Goal: Information Seeking & Learning: Learn about a topic

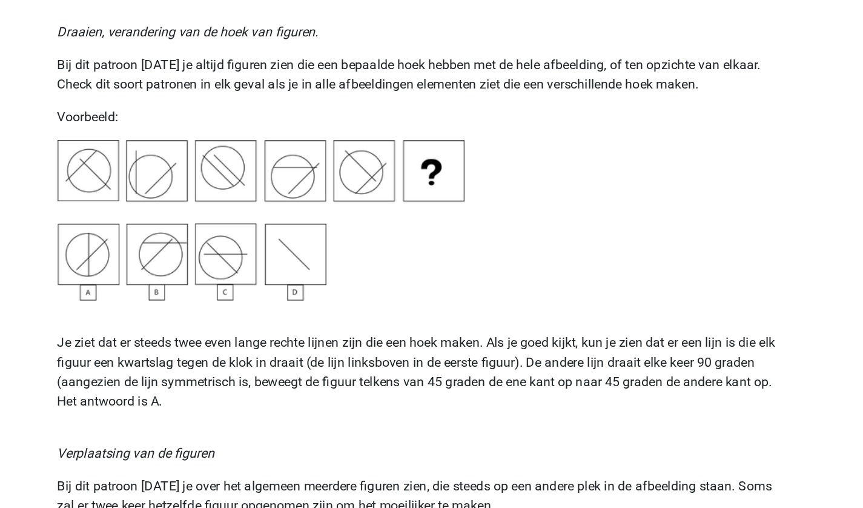
scroll to position [1414, 0]
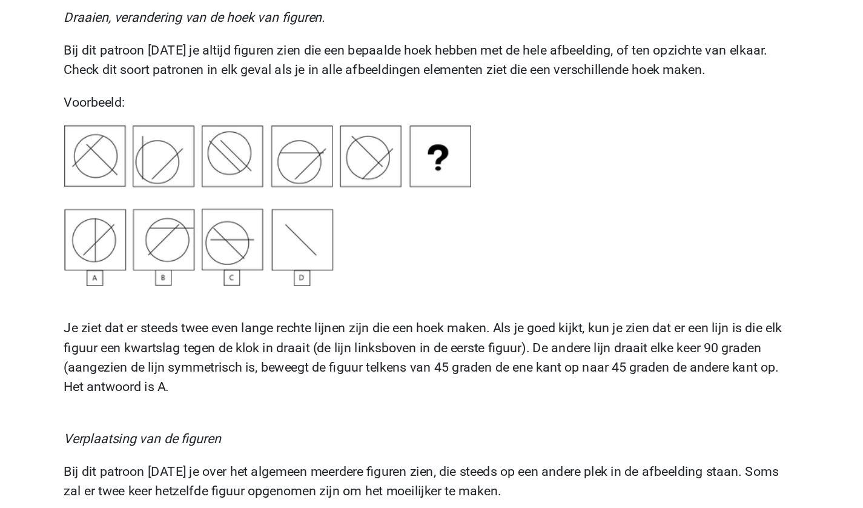
drag, startPoint x: 391, startPoint y: 301, endPoint x: 282, endPoint y: 363, distance: 124.8
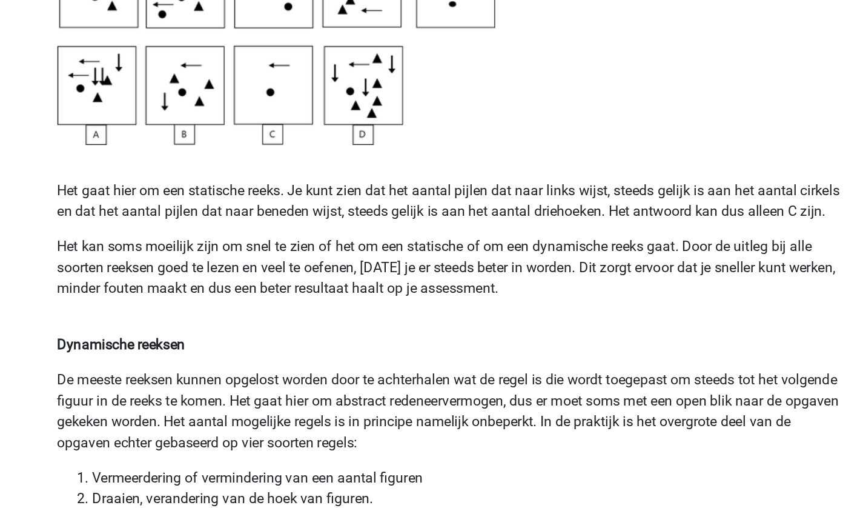
scroll to position [580, 0]
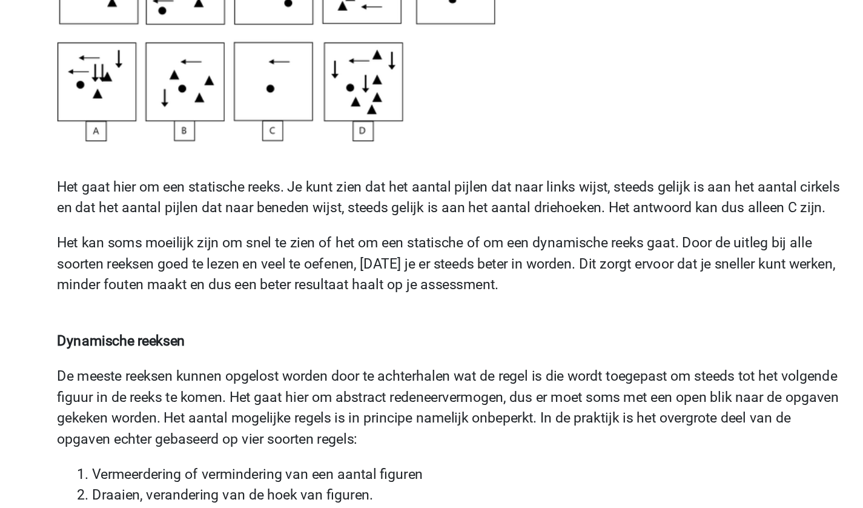
click at [387, 346] on p "Het kan soms moeilijk zijn om snel te zien of het om een statische of om een dy…" at bounding box center [432, 346] width 546 height 58
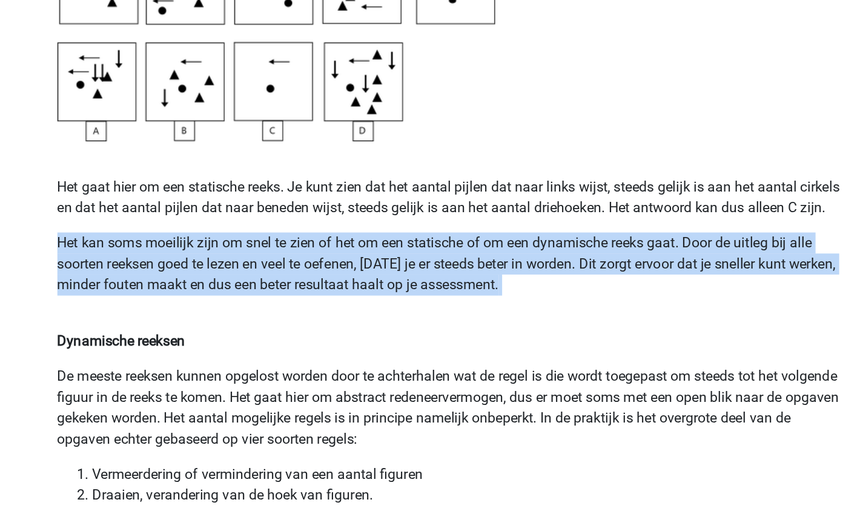
click at [387, 346] on p "Het kan soms moeilijk zijn om snel te zien of het om een statische of om een dy…" at bounding box center [432, 346] width 546 height 58
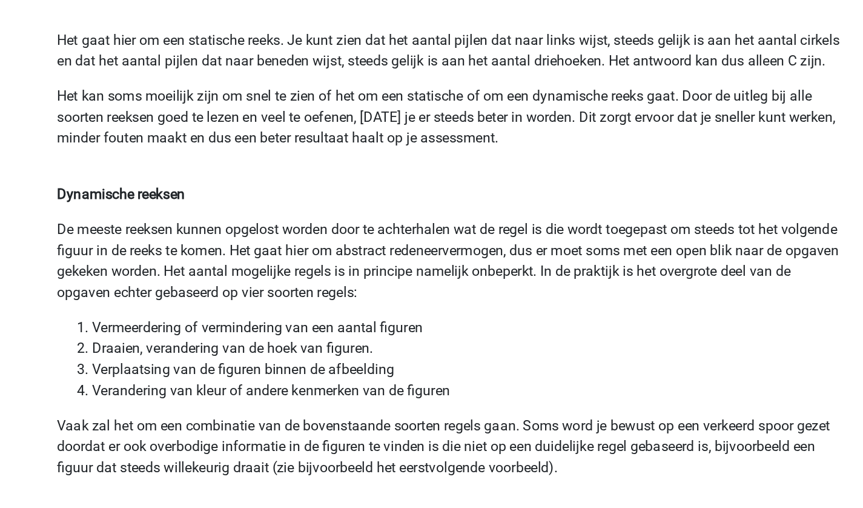
scroll to position [680, 0]
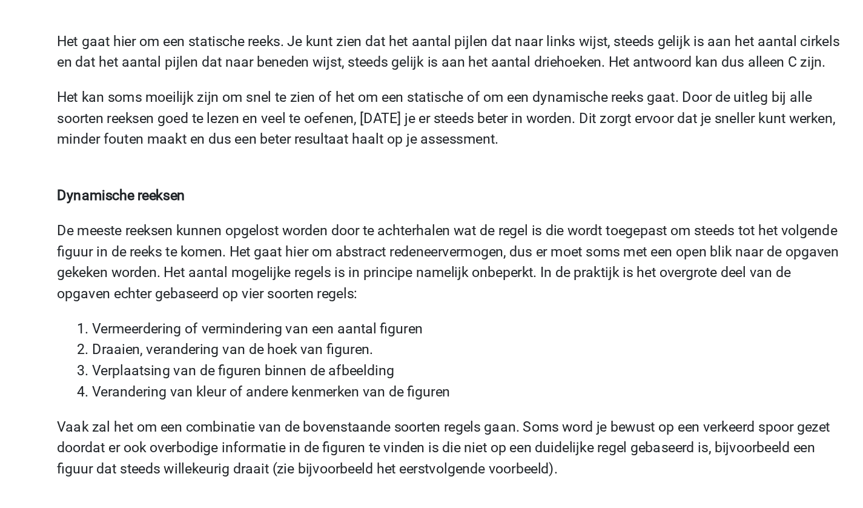
click at [423, 377] on li "Vermeerdering of vermindering van een aantal figuren" at bounding box center [444, 383] width 522 height 15
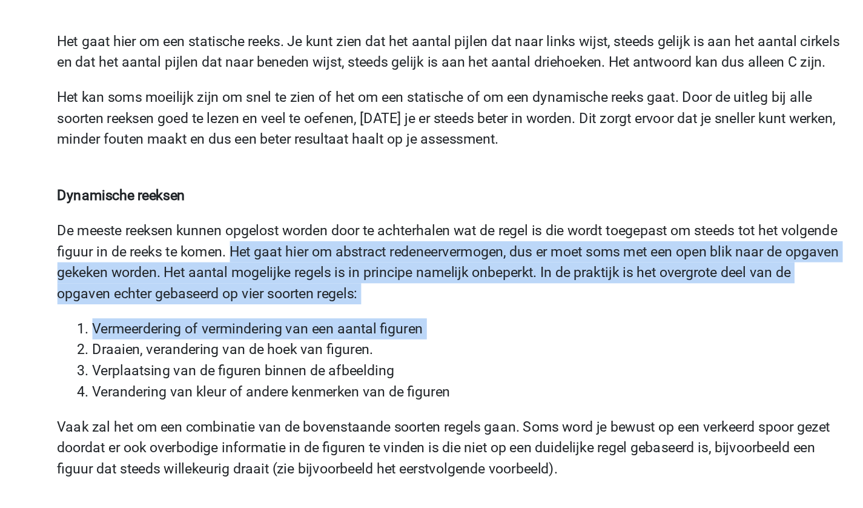
drag, startPoint x: 423, startPoint y: 377, endPoint x: 326, endPoint y: 323, distance: 111.7
click at [279, 338] on p "De meeste reeksen kunnen opgelost worden door te achterhalen wat de regel is di…" at bounding box center [432, 337] width 546 height 58
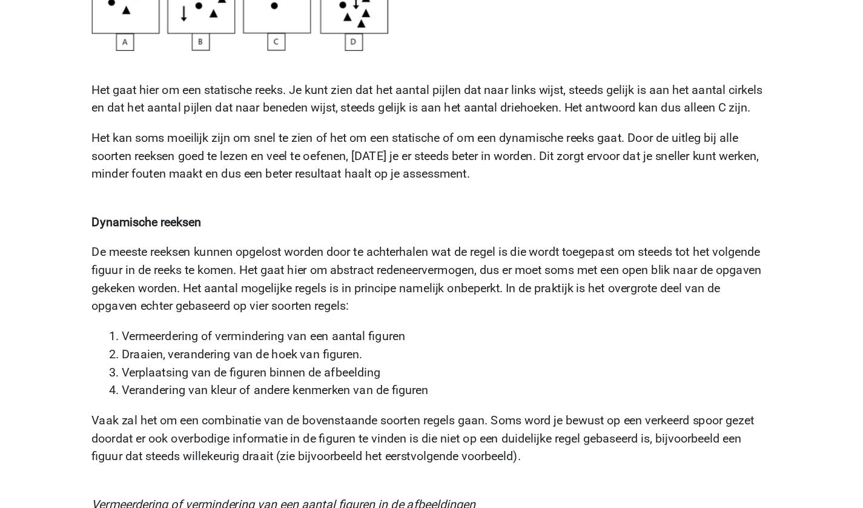
scroll to position [695, 0]
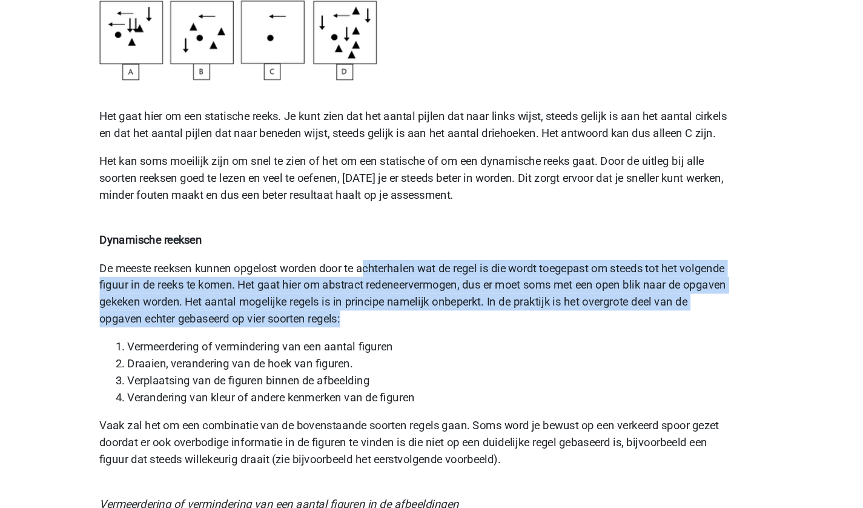
drag, startPoint x: 451, startPoint y: 341, endPoint x: 389, endPoint y: 308, distance: 70.2
click at [389, 307] on p "De meeste reeksen kunnen opgelost worden door te achterhalen wat de regel is di…" at bounding box center [432, 323] width 546 height 58
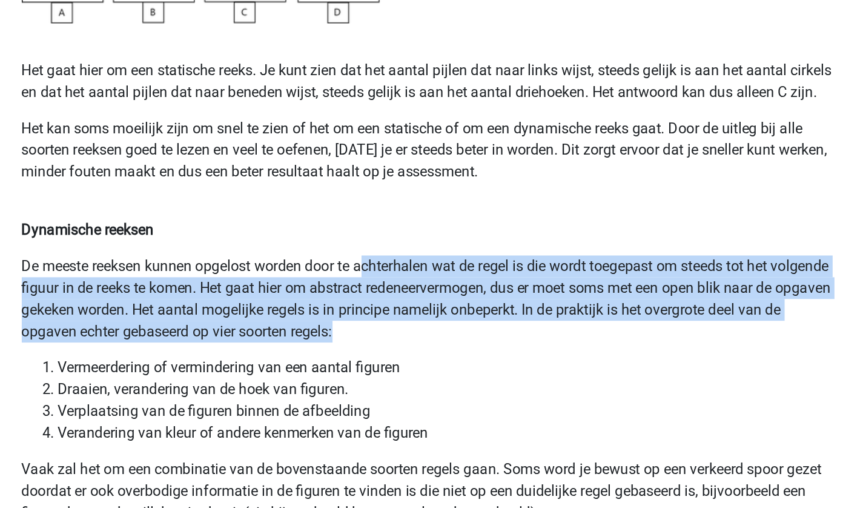
scroll to position [694, 0]
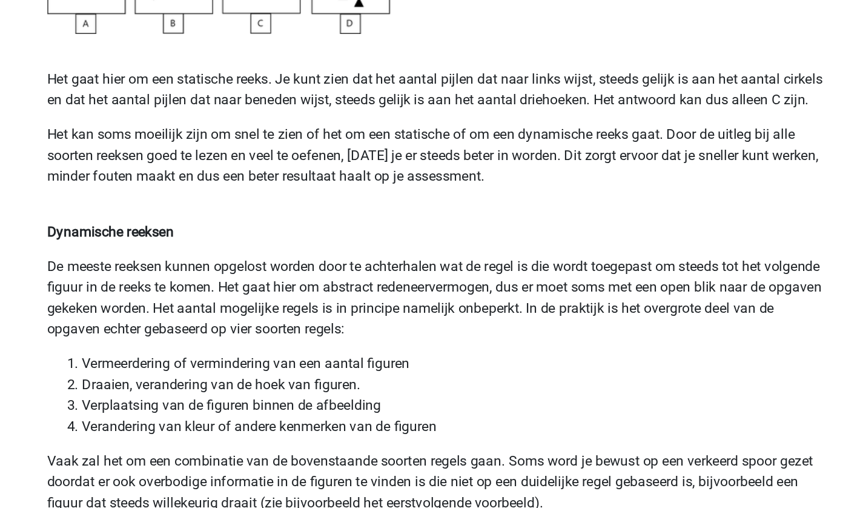
click at [267, 282] on p "Dynamische reeksen" at bounding box center [432, 277] width 546 height 15
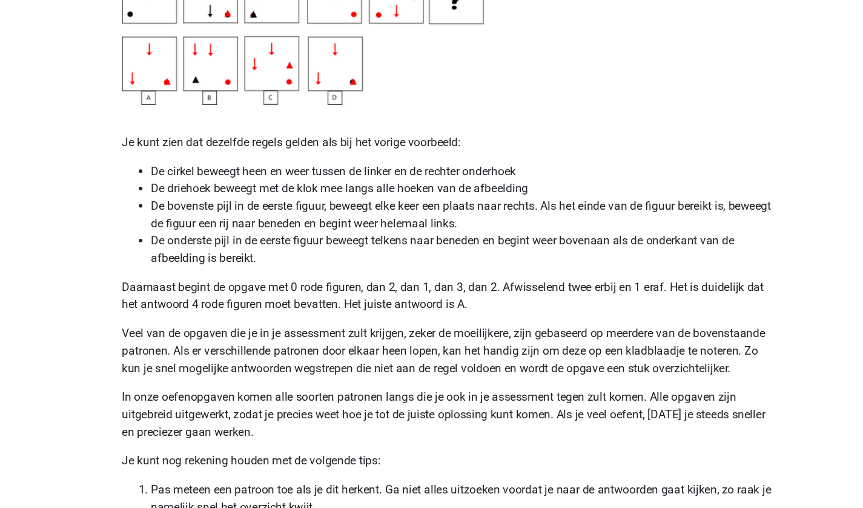
scroll to position [2235, 0]
drag, startPoint x: 294, startPoint y: 448, endPoint x: 146, endPoint y: 412, distance: 151.9
drag, startPoint x: 146, startPoint y: 412, endPoint x: 153, endPoint y: 411, distance: 6.9
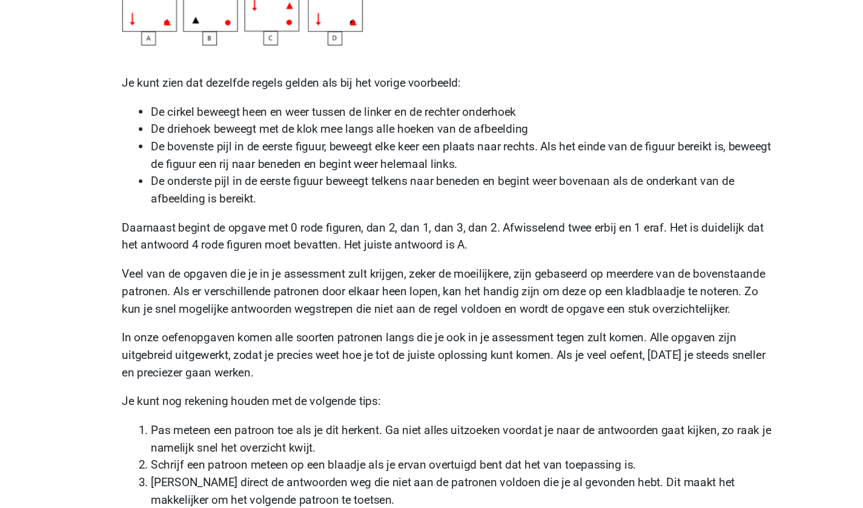
scroll to position [2286, 0]
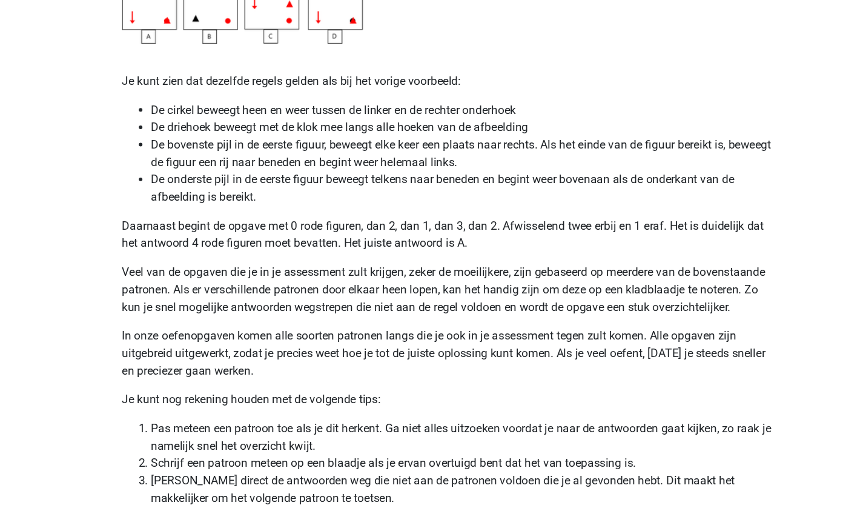
drag, startPoint x: 333, startPoint y: 451, endPoint x: 247, endPoint y: 443, distance: 86.4
click at [247, 443] on li "Pas meteen een patroon toe als je dit herkent. Ga niet alles uitzoeken voordat …" at bounding box center [444, 448] width 522 height 29
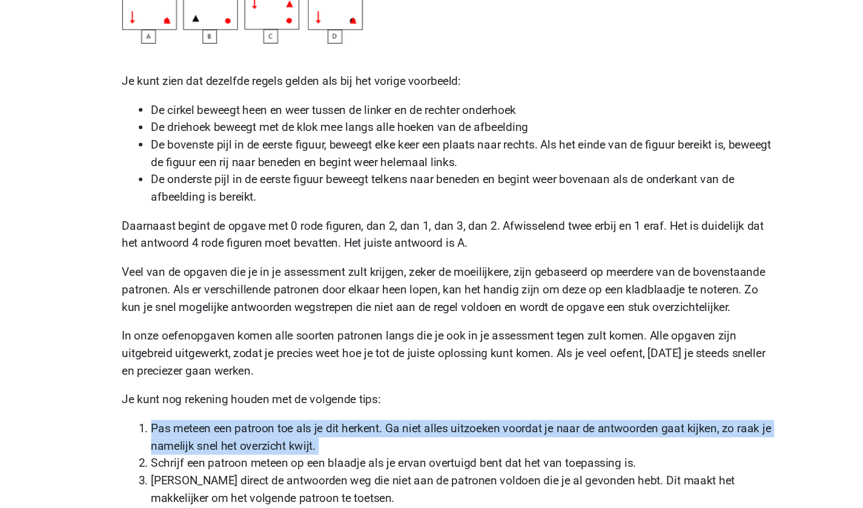
click at [247, 443] on li "Pas meteen een patroon toe als je dit herkent. Ga niet alles uitzoeken voordat …" at bounding box center [444, 448] width 522 height 29
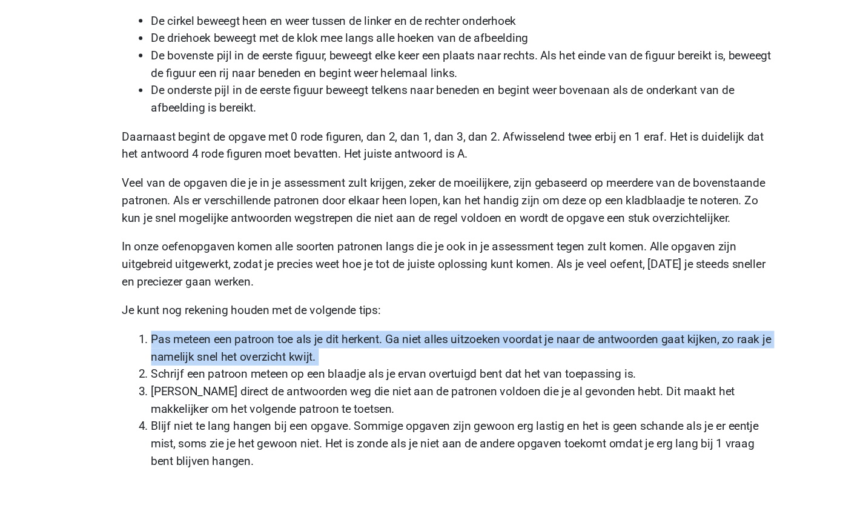
scroll to position [2361, 0]
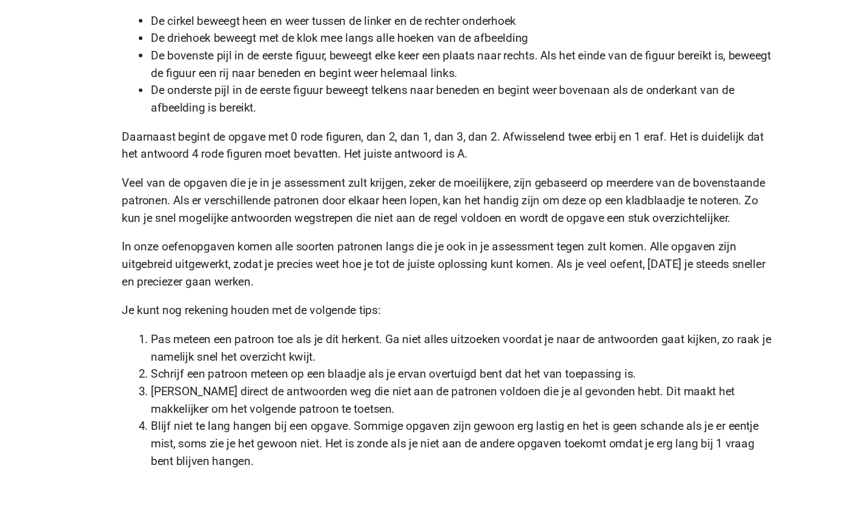
click at [278, 400] on li "Schrijf een patroon meteen op een blaadje als je ervan overtuigd bent dat het v…" at bounding box center [444, 395] width 522 height 15
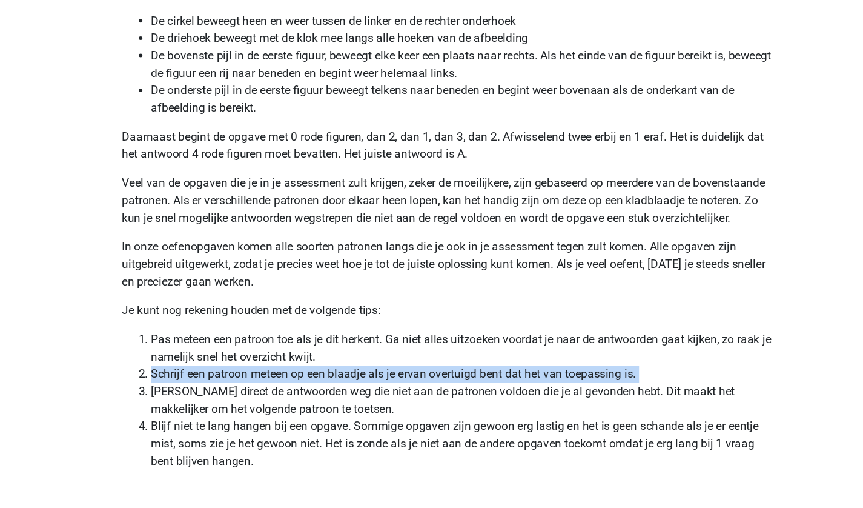
click at [278, 400] on li "Schrijf een patroon meteen op een blaadje als je ervan overtuigd bent dat het v…" at bounding box center [444, 395] width 522 height 15
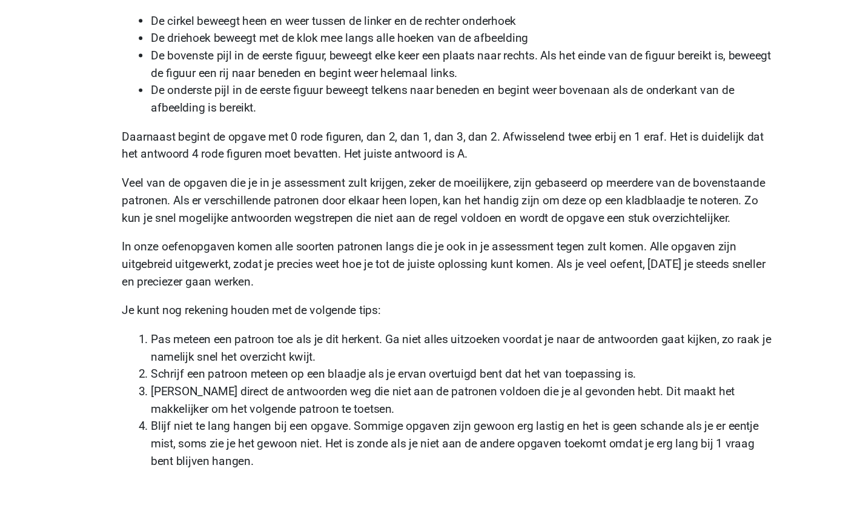
click at [342, 418] on li "[PERSON_NAME] direct de antwoorden weg die niet aan de patronen voldoen die je …" at bounding box center [444, 417] width 522 height 29
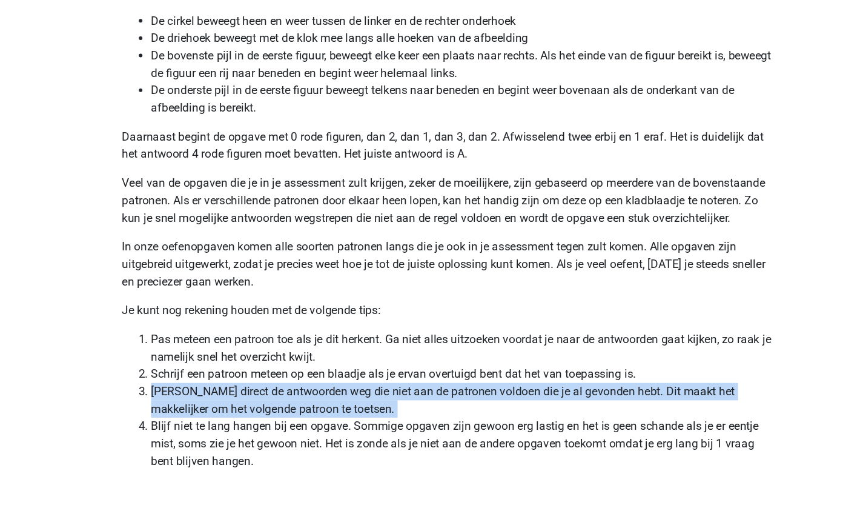
click at [342, 418] on li "[PERSON_NAME] direct de antwoorden weg die niet aan de patronen voldoen die je …" at bounding box center [444, 417] width 522 height 29
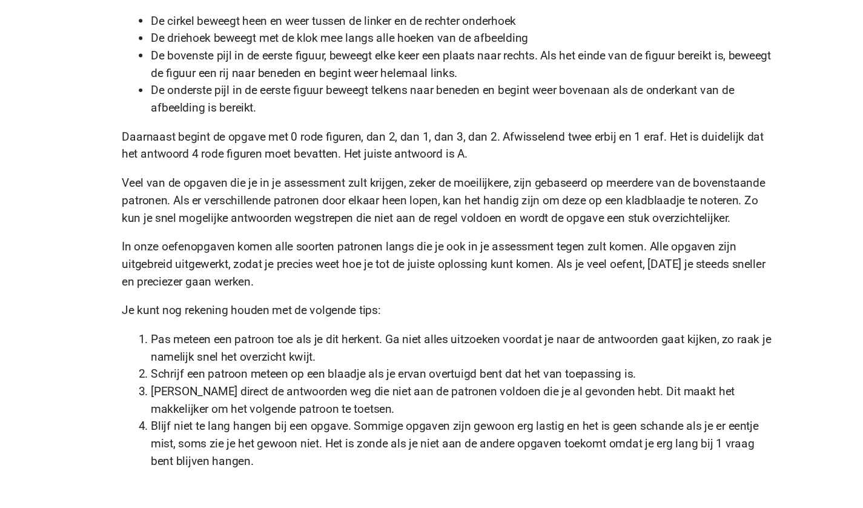
click at [259, 435] on li "Blijf niet te lang hangen bij een opgave. Sommige opgaven zijn gewoon erg lasti…" at bounding box center [444, 454] width 522 height 44
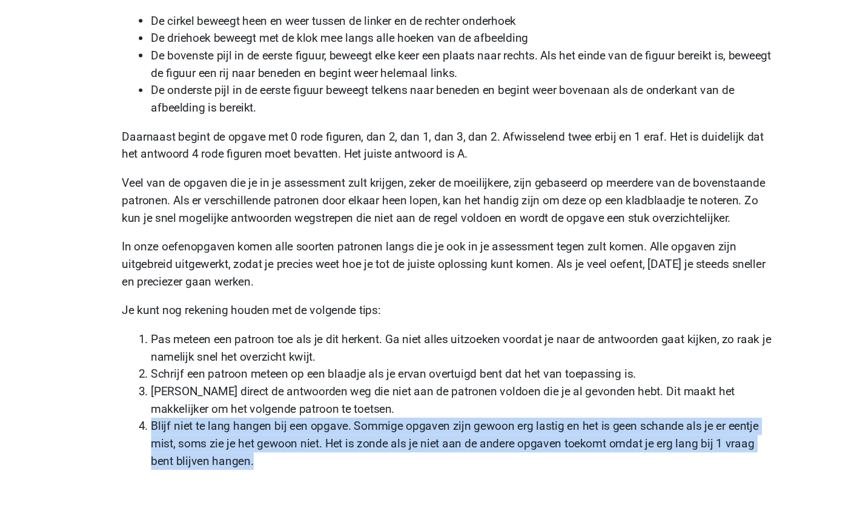
click at [259, 435] on li "Blijf niet te lang hangen bij een opgave. Sommige opgaven zijn gewoon erg lasti…" at bounding box center [444, 454] width 522 height 44
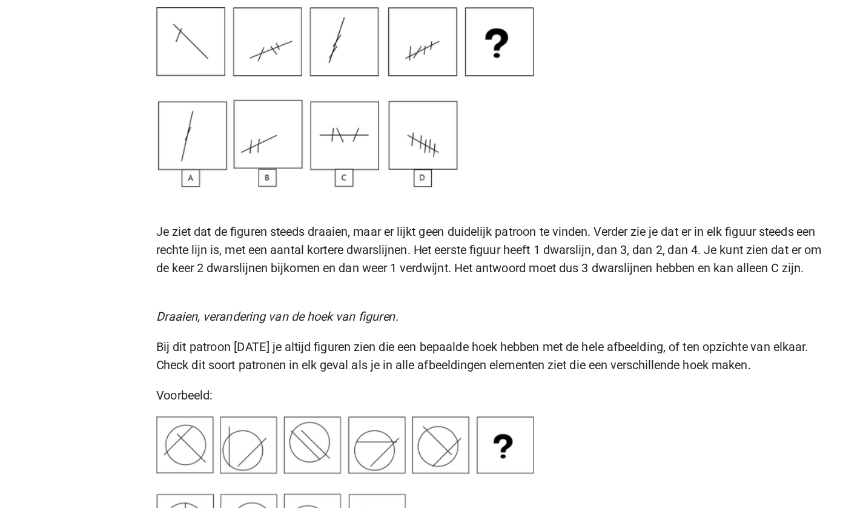
scroll to position [1210, 0]
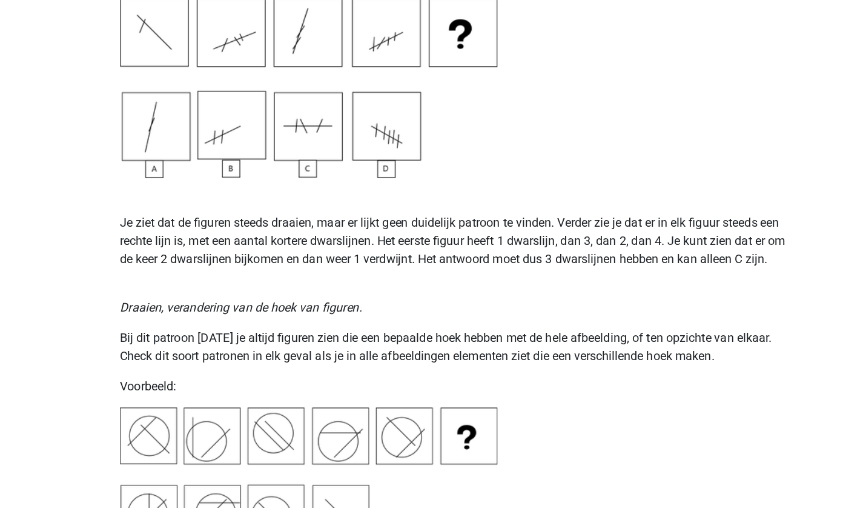
click at [180, 382] on p "Bij dit patroon [DATE] je altijd figuren zien die een bepaalde hoek hebben met …" at bounding box center [432, 377] width 546 height 29
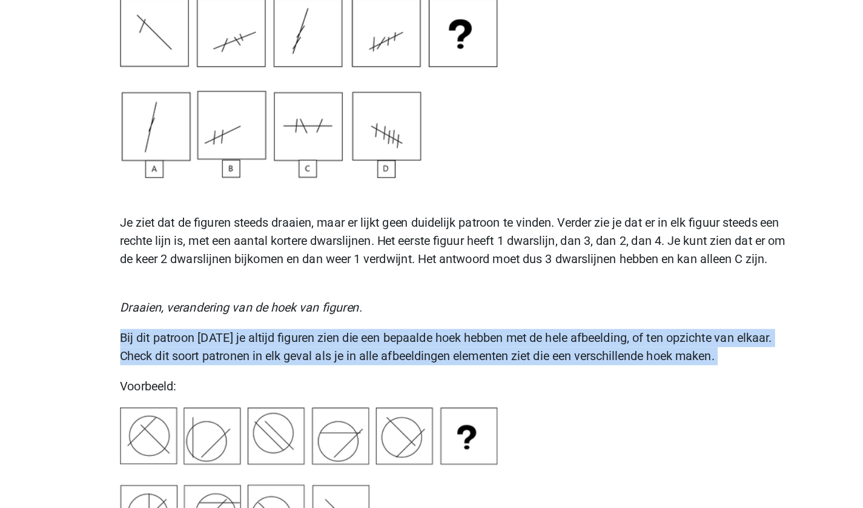
click at [180, 382] on p "Bij dit patroon [DATE] je altijd figuren zien die een bepaalde hoek hebben met …" at bounding box center [432, 377] width 546 height 29
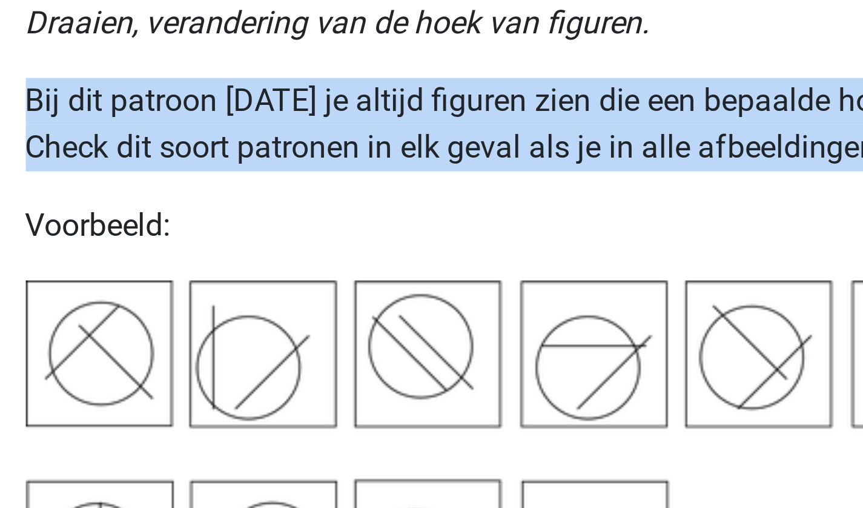
scroll to position [1262, 0]
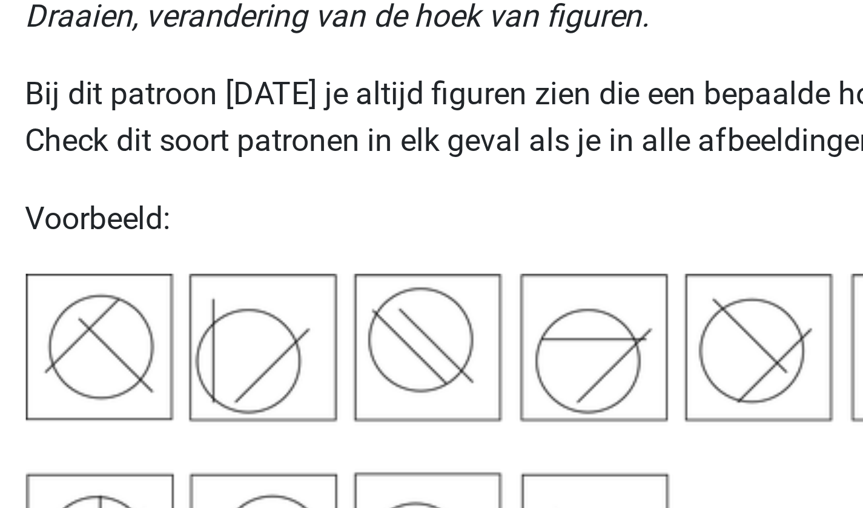
click at [212, 359] on p "Voorbeeld:" at bounding box center [432, 357] width 546 height 15
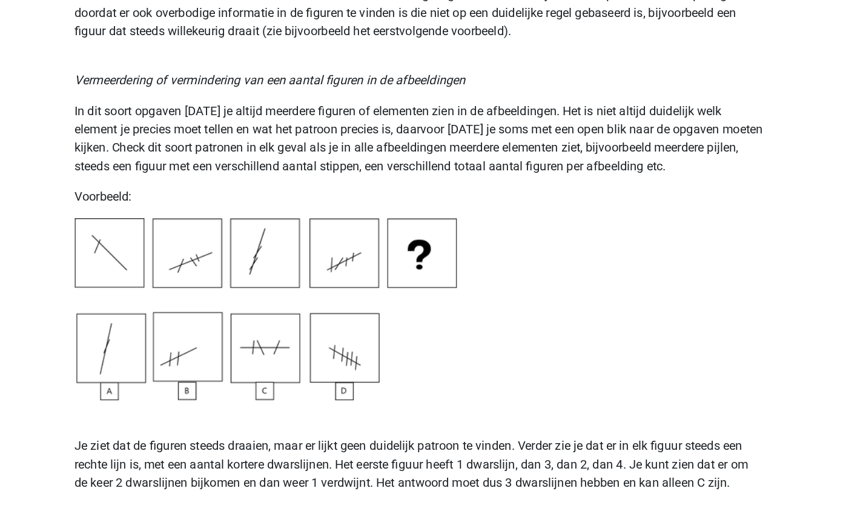
scroll to position [1135, 0]
click at [244, 100] on p "In dit soort opgaven [DATE] je altijd meerdere figuren of elementen zien in de …" at bounding box center [432, 110] width 546 height 58
click at [258, 101] on p "In dit soort opgaven [DATE] je altijd meerdere figuren of elementen zien in de …" at bounding box center [432, 110] width 546 height 58
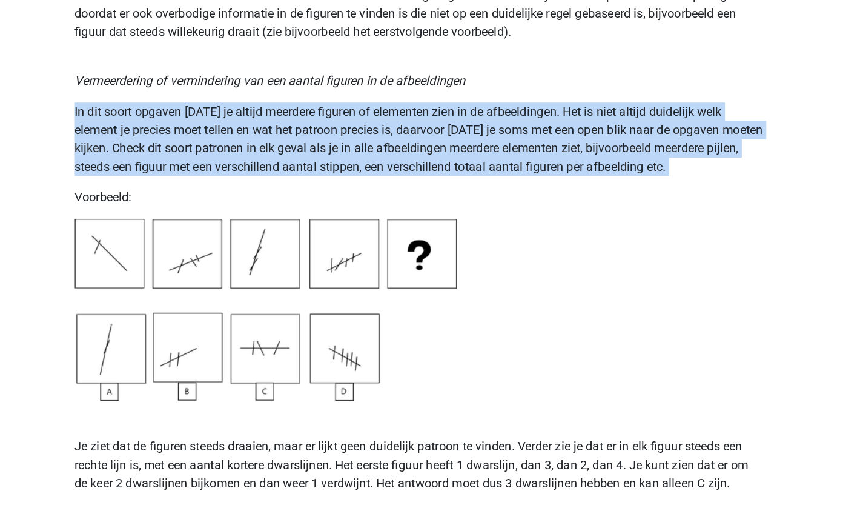
click at [258, 101] on p "In dit soort opgaven [DATE] je altijd meerdere figuren of elementen zien in de …" at bounding box center [432, 110] width 546 height 58
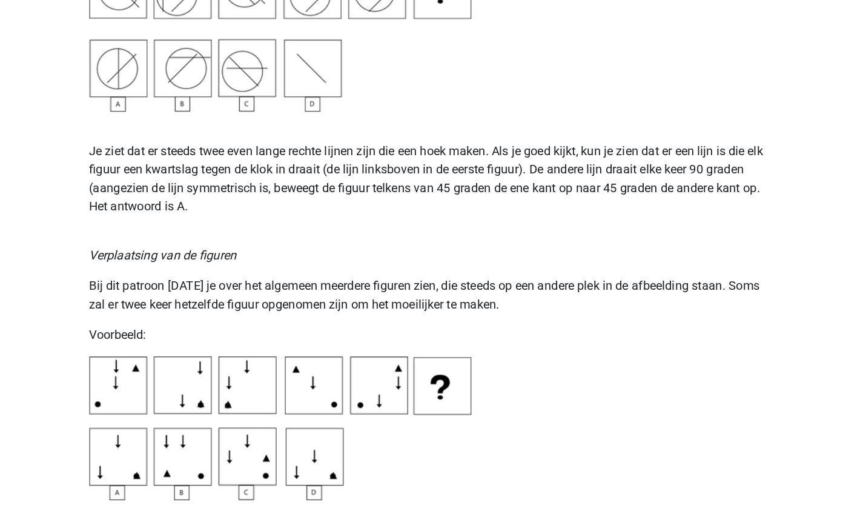
scroll to position [1569, 0]
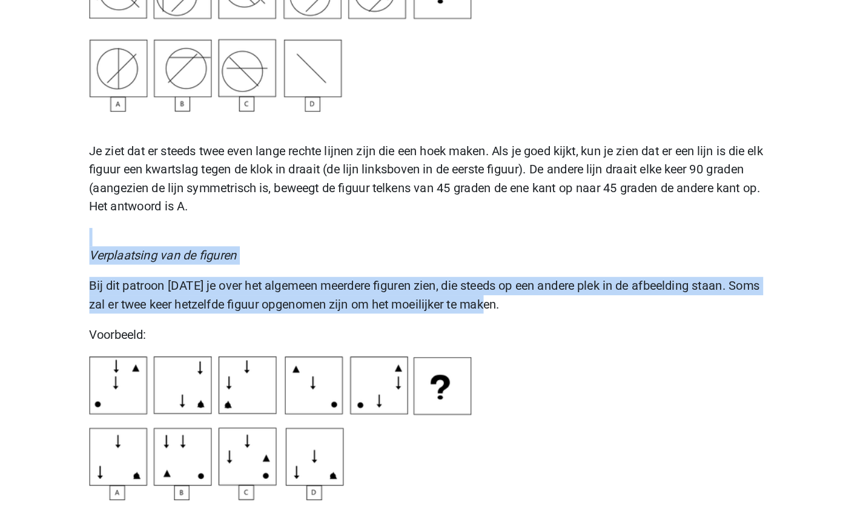
drag, startPoint x: 515, startPoint y: 334, endPoint x: 472, endPoint y: 292, distance: 60.4
click at [472, 292] on div "Op deze pagina behandelen we de meest voorkomende patronen voor figuurreeksen .…" at bounding box center [431, 461] width 575 height 3891
click at [472, 306] on p "Verplaatsing van de figuren" at bounding box center [432, 293] width 546 height 29
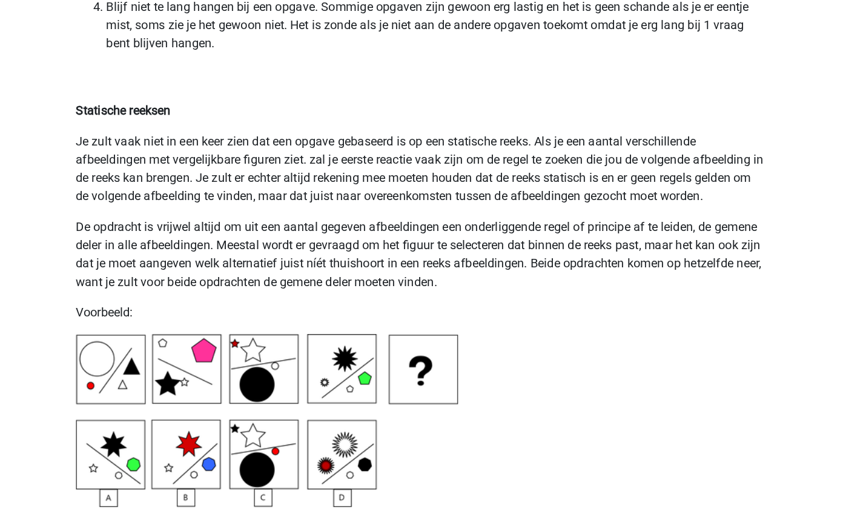
scroll to position [2690, 0]
click at [212, 232] on p "Je zult vaak niet in een keer zien dat een opgave gebaseerd is op een statische…" at bounding box center [432, 239] width 546 height 58
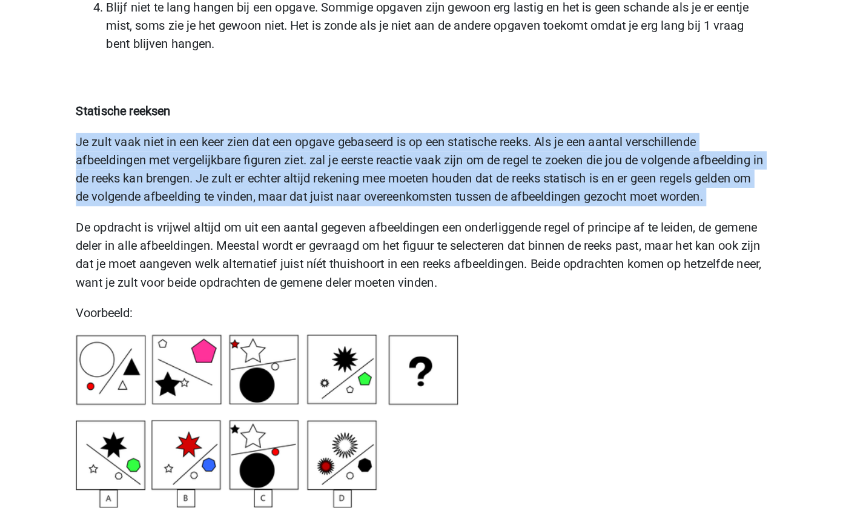
click at [212, 232] on p "Je zult vaak niet in een keer zien dat een opgave gebaseerd is op een statische…" at bounding box center [432, 239] width 546 height 58
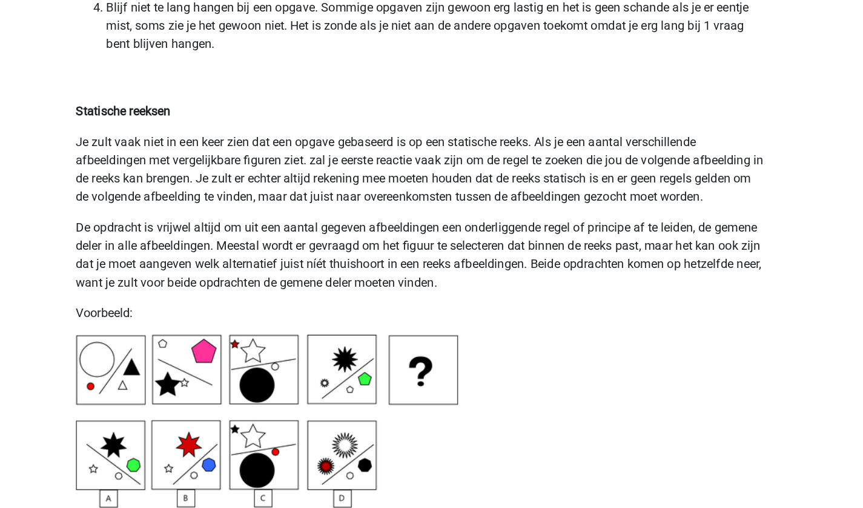
click at [322, 193] on p "Statische reeksen" at bounding box center [432, 178] width 546 height 44
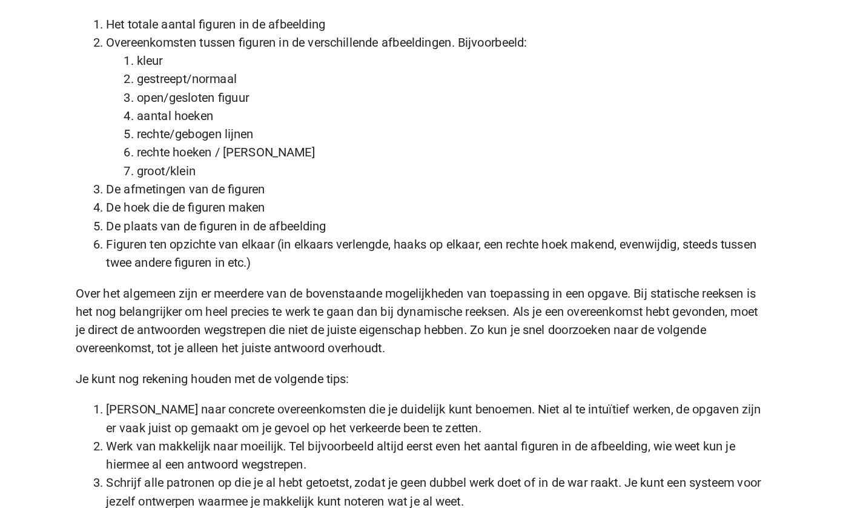
scroll to position [3279, 0]
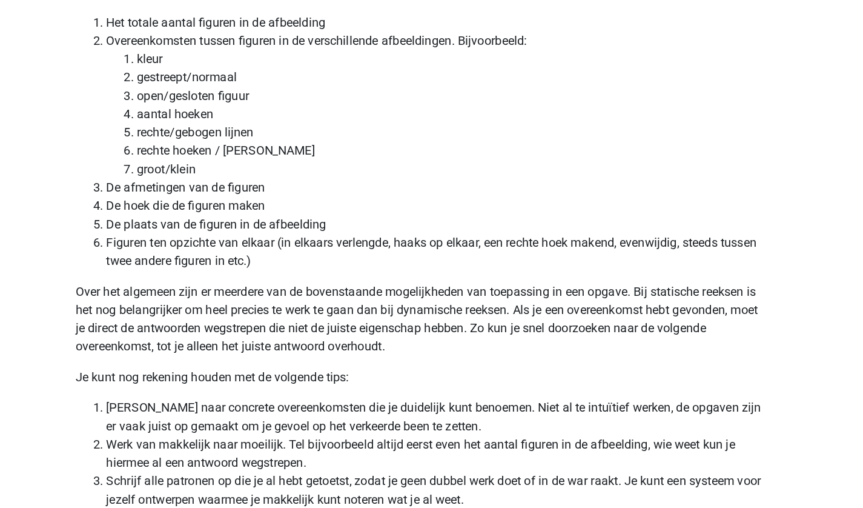
click at [213, 356] on p "Over het algemeen zijn er meerdere van de bovenstaande mogelijkheden van toepas…" at bounding box center [432, 358] width 546 height 58
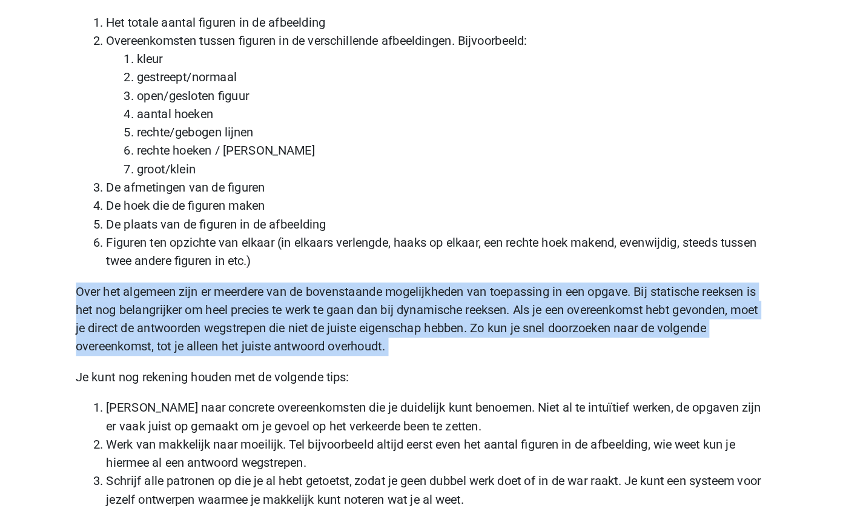
click at [213, 356] on p "Over het algemeen zijn er meerdere van de bovenstaande mogelijkheden van toepas…" at bounding box center [432, 358] width 546 height 58
drag, startPoint x: 347, startPoint y: 371, endPoint x: 342, endPoint y: 354, distance: 17.6
click at [342, 354] on p "Over het algemeen zijn er meerdere van de bovenstaande mogelijkheden van toepas…" at bounding box center [432, 358] width 546 height 58
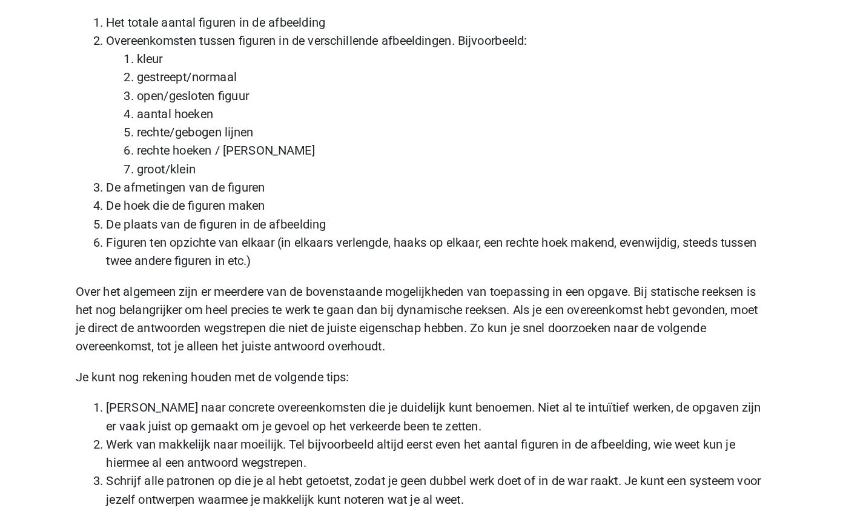
click at [450, 360] on p "Over het algemeen zijn er meerdere van de bovenstaande mogelijkheden van toepas…" at bounding box center [432, 358] width 546 height 58
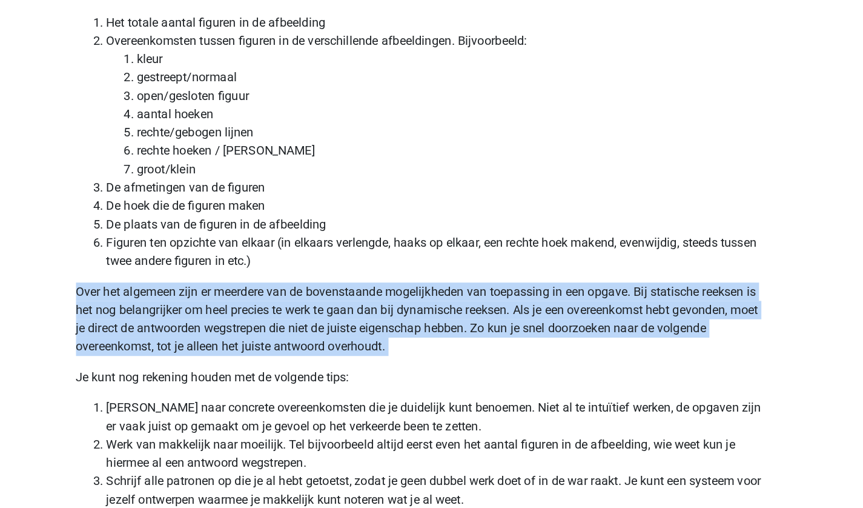
click at [450, 360] on p "Over het algemeen zijn er meerdere van de bovenstaande mogelijkheden van toepas…" at bounding box center [432, 358] width 546 height 58
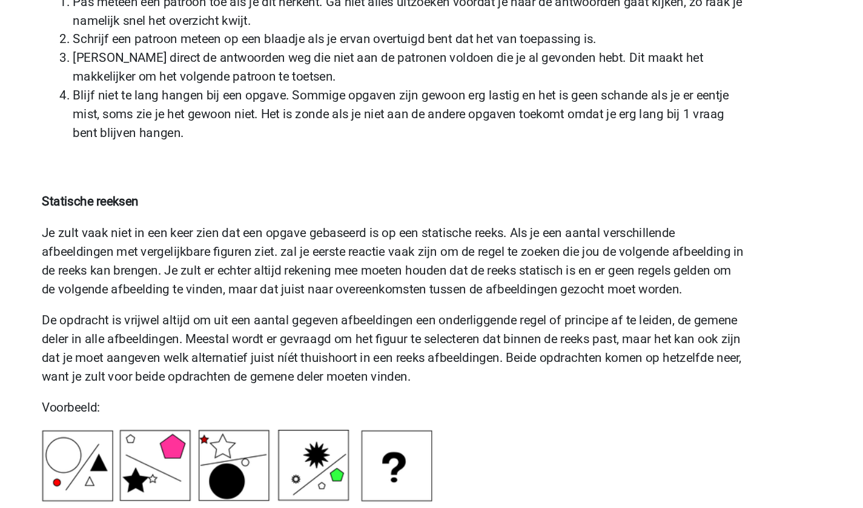
scroll to position [2613, 0]
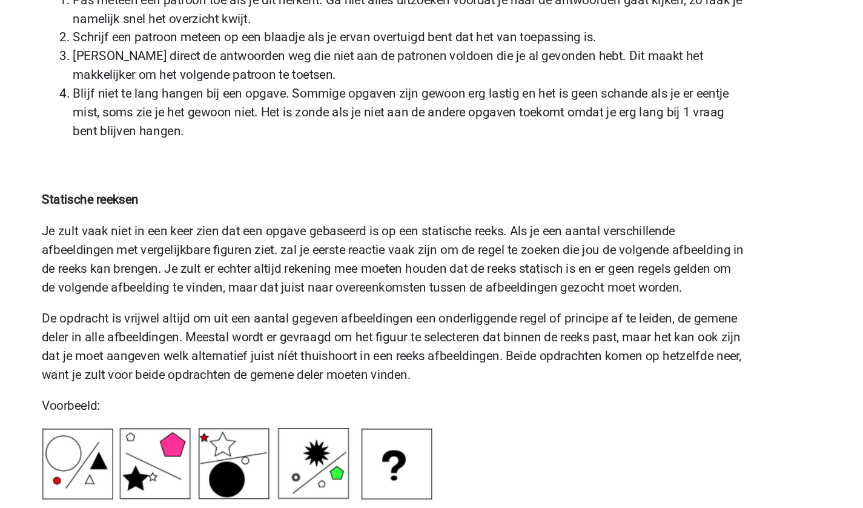
click at [417, 296] on p "Je zult vaak niet in een keer zien dat een opgave gebaseerd is op een statische…" at bounding box center [432, 314] width 546 height 58
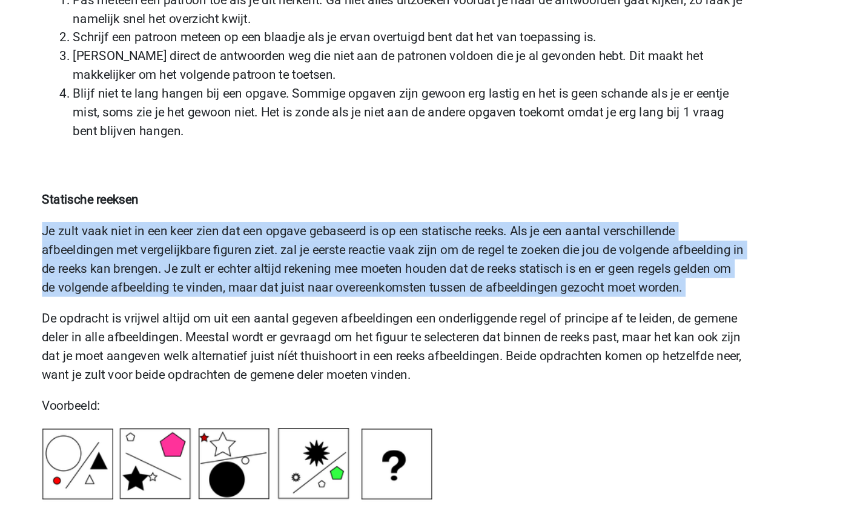
click at [417, 296] on p "Je zult vaak niet in een keer zien dat een opgave gebaseerd is op een statische…" at bounding box center [432, 314] width 546 height 58
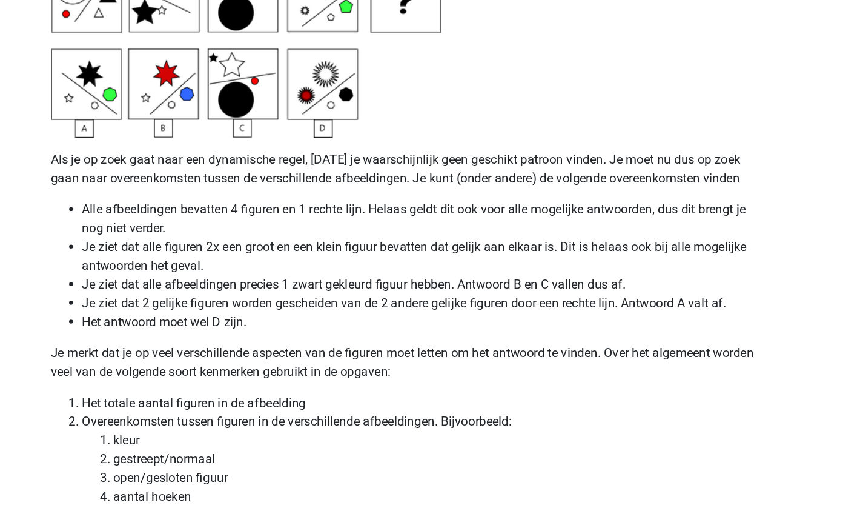
scroll to position [2977, 0]
click at [266, 405] on p "Je merkt dat je op veel verschillende aspecten van de figuren moet letten om he…" at bounding box center [432, 393] width 546 height 29
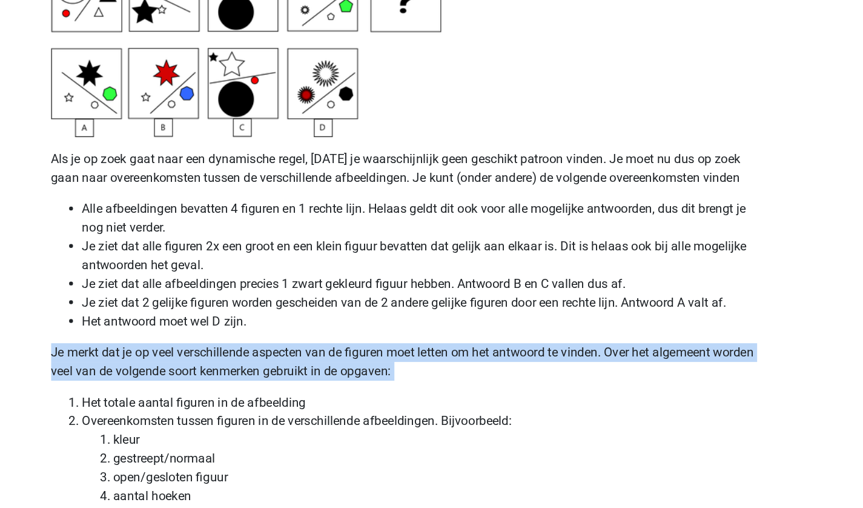
click at [266, 405] on p "Je merkt dat je op veel verschillende aspecten van de figuren moet letten om he…" at bounding box center [432, 393] width 546 height 29
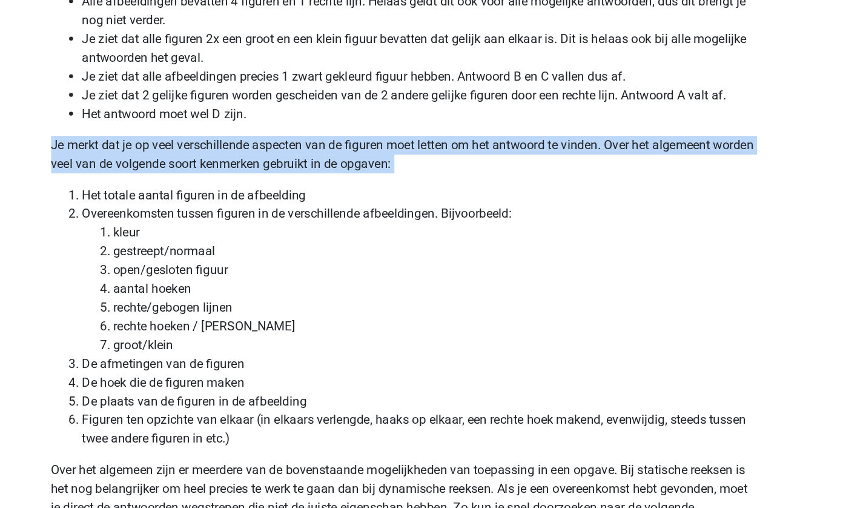
scroll to position [3139, 0]
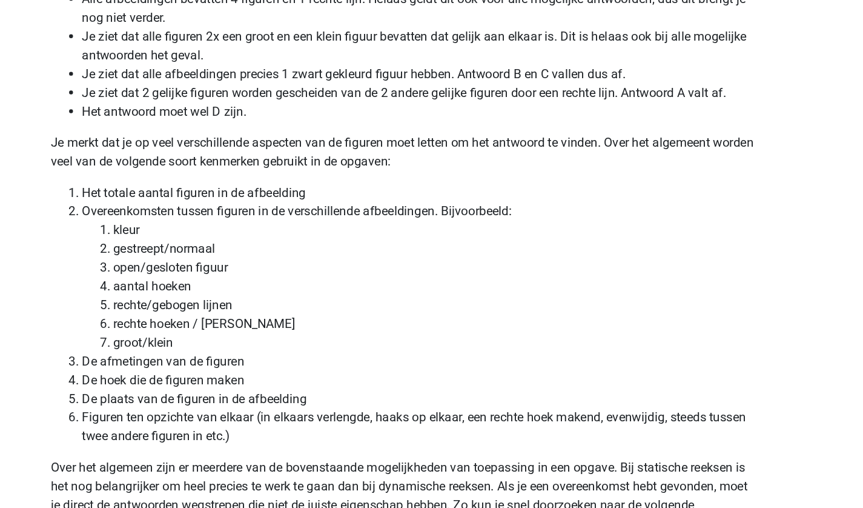
click at [540, 290] on li "kleur" at bounding box center [456, 292] width 498 height 15
click at [531, 306] on li "gestreept/normaal" at bounding box center [456, 306] width 498 height 15
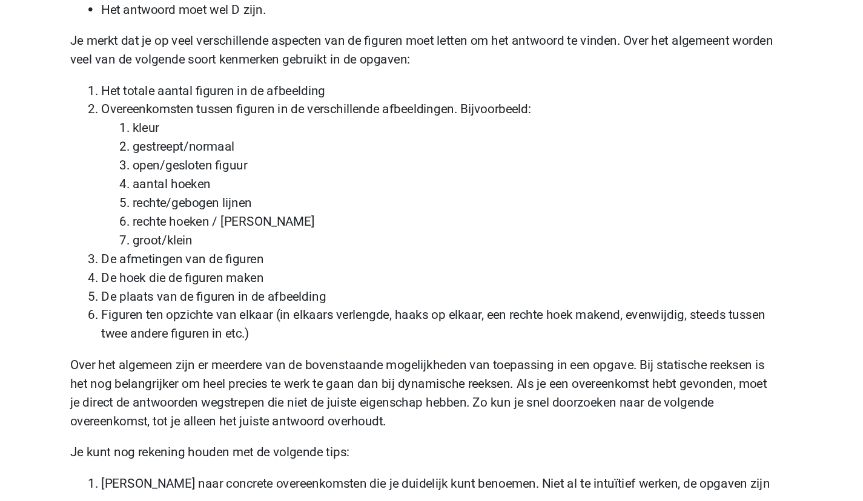
scroll to position [3225, 0]
